Goal: Navigation & Orientation: Find specific page/section

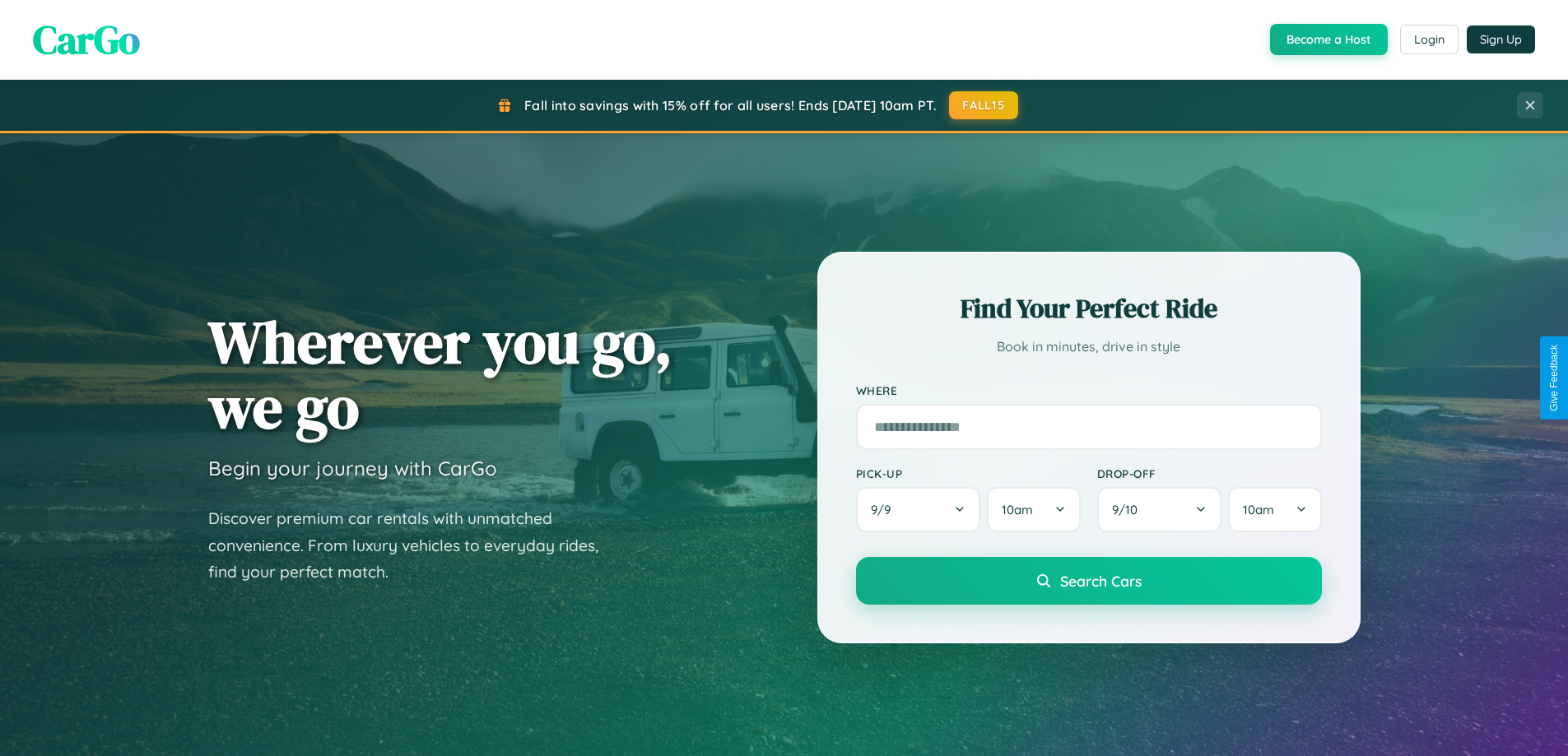
scroll to position [1132, 0]
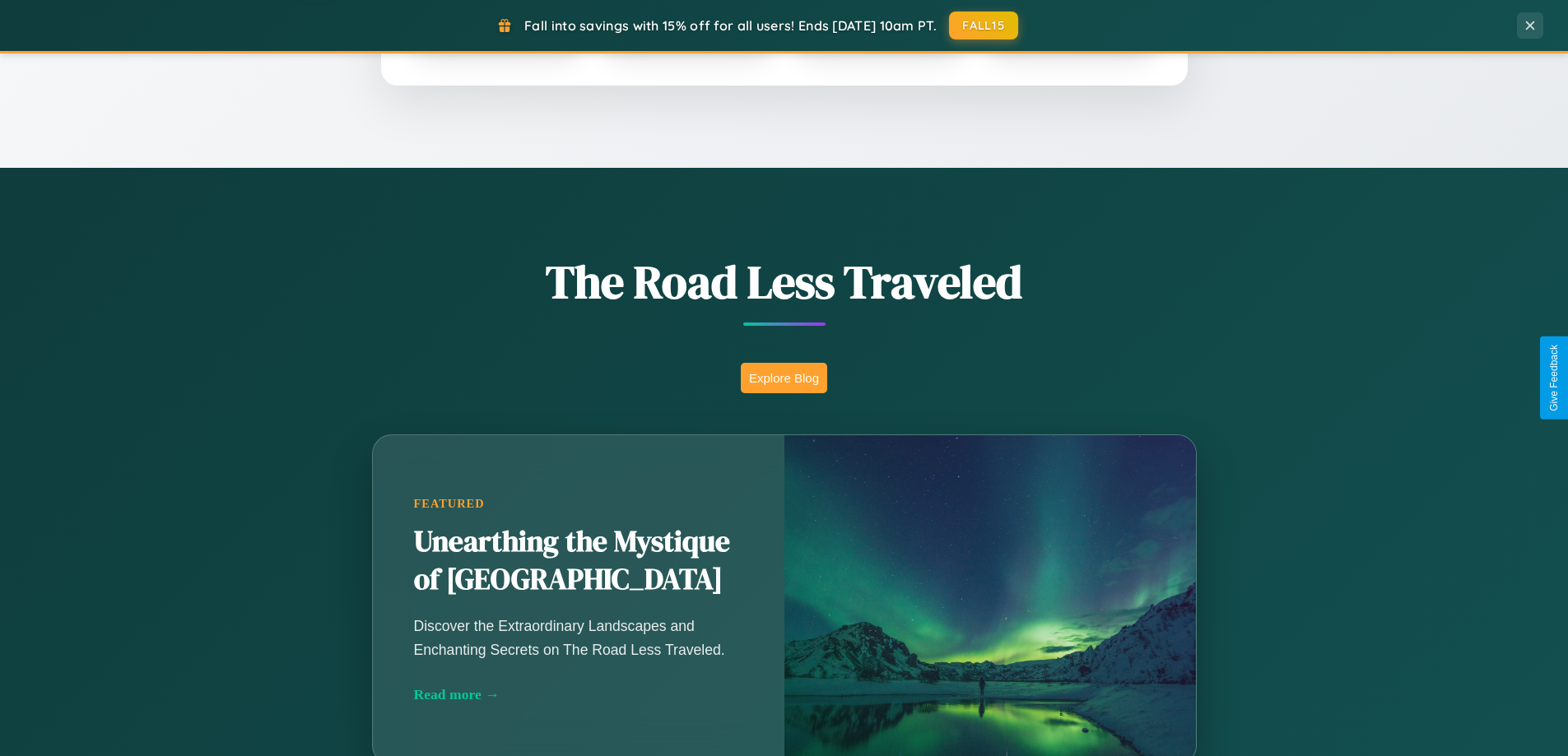
click at [784, 378] on button "Explore Blog" at bounding box center [784, 378] width 86 height 31
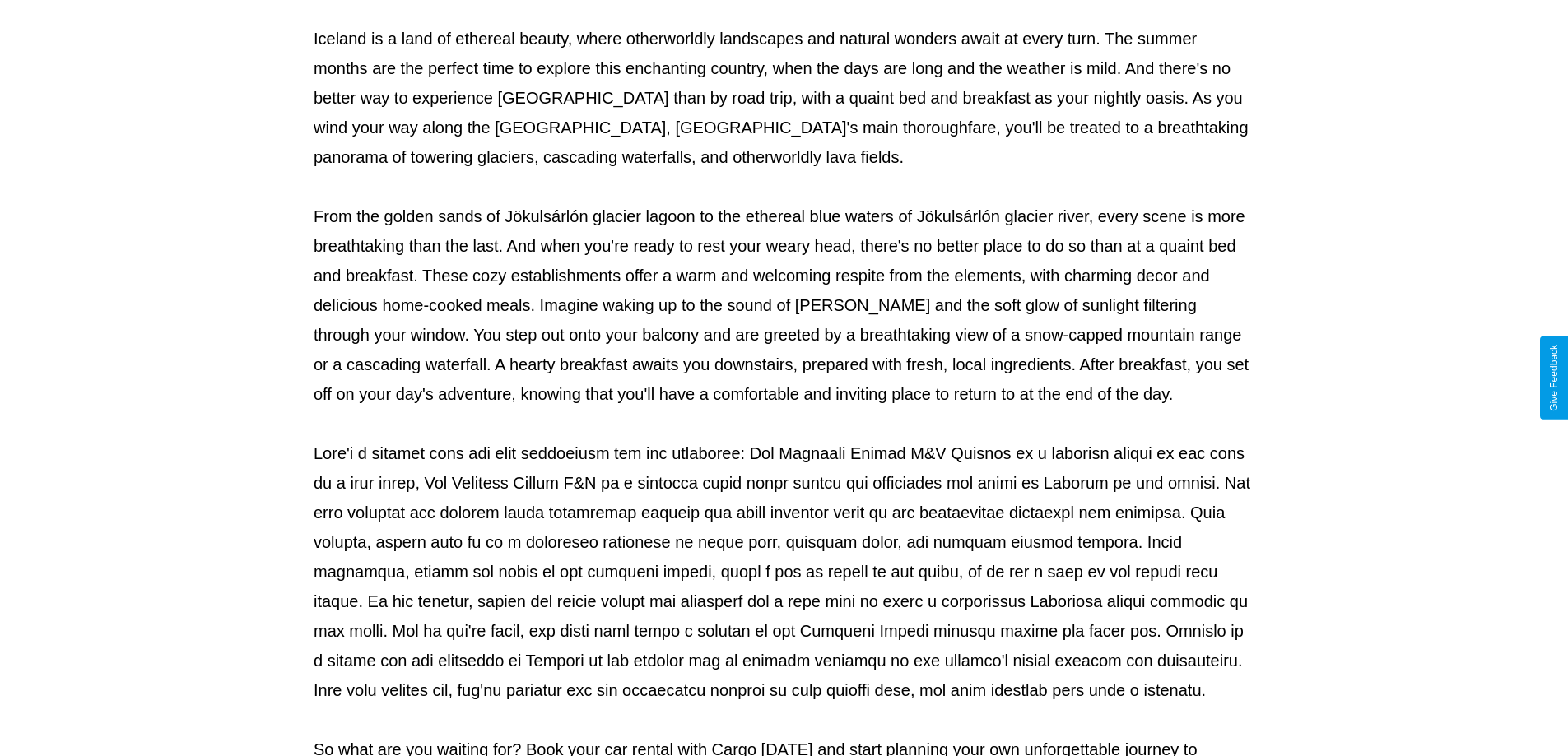
scroll to position [532, 0]
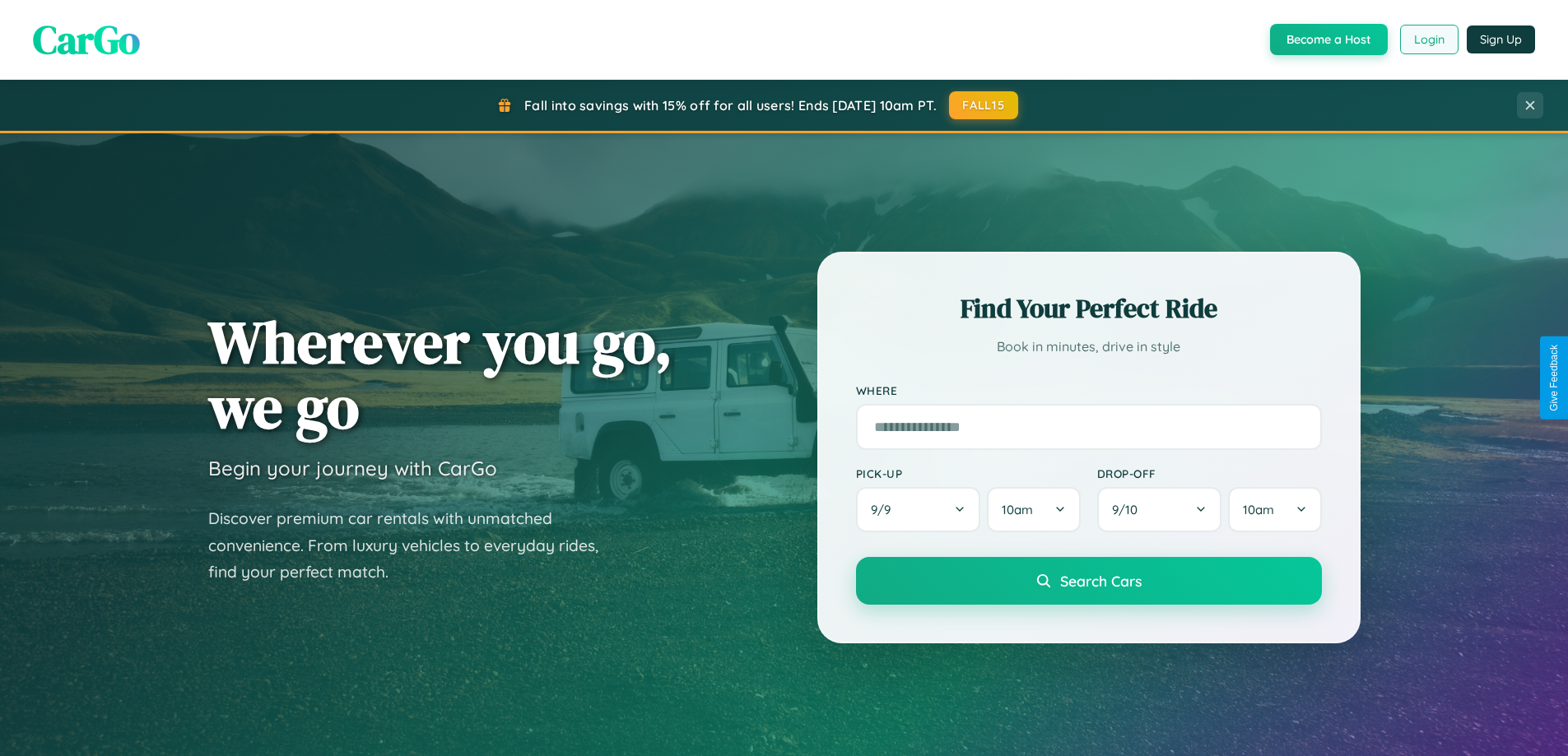
click at [1428, 39] on button "Login" at bounding box center [1430, 39] width 58 height 30
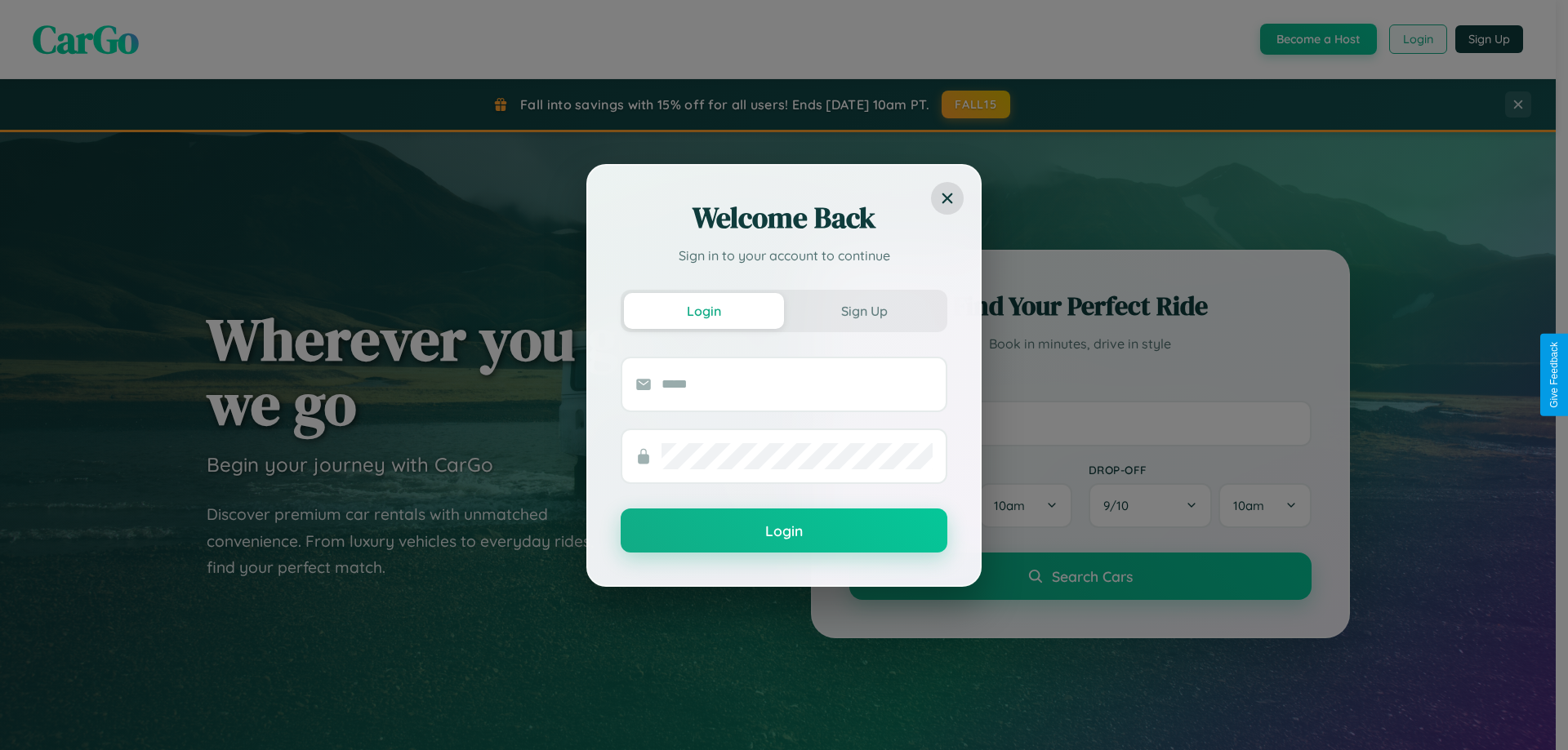
scroll to position [2623, 0]
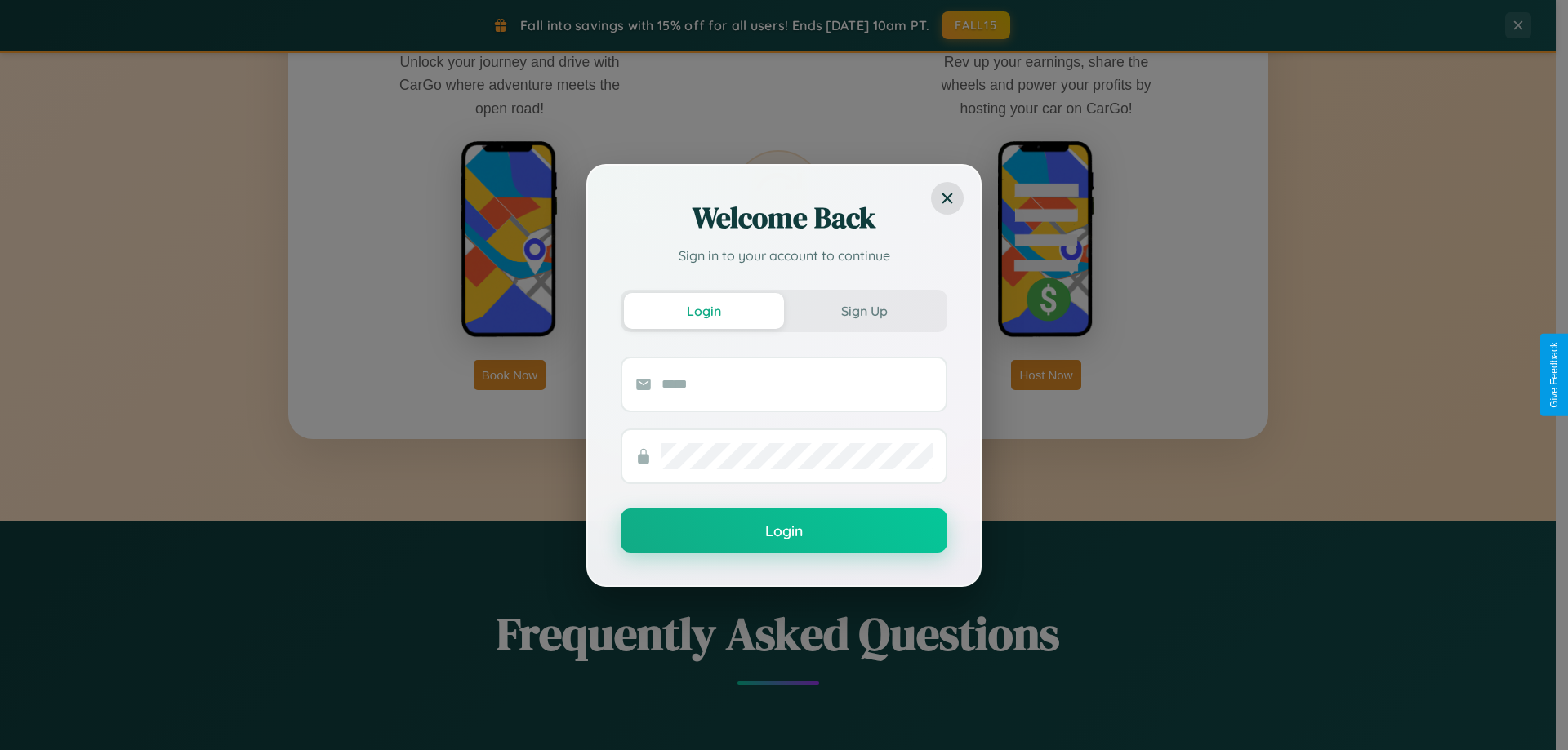
click at [509, 375] on div "Welcome Back Sign in to your account to continue Login Sign Up Login" at bounding box center [784, 375] width 1568 height 750
